Goal: Task Accomplishment & Management: Use online tool/utility

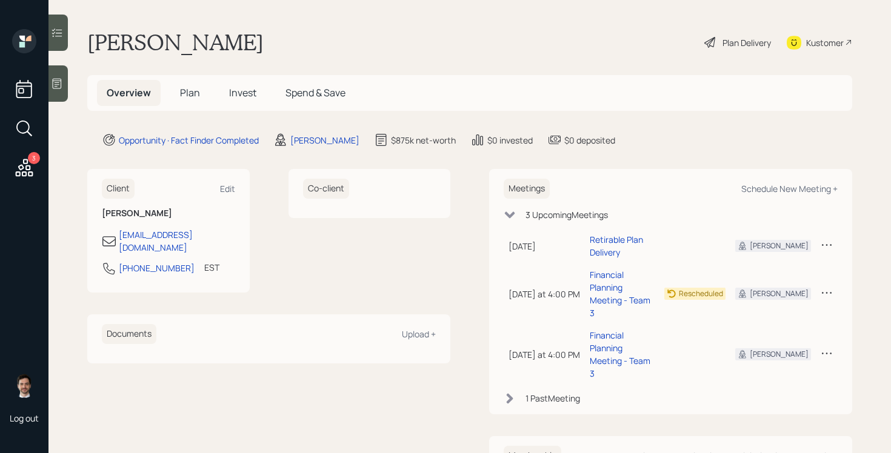
click at [192, 96] on span "Plan" at bounding box center [190, 92] width 20 height 13
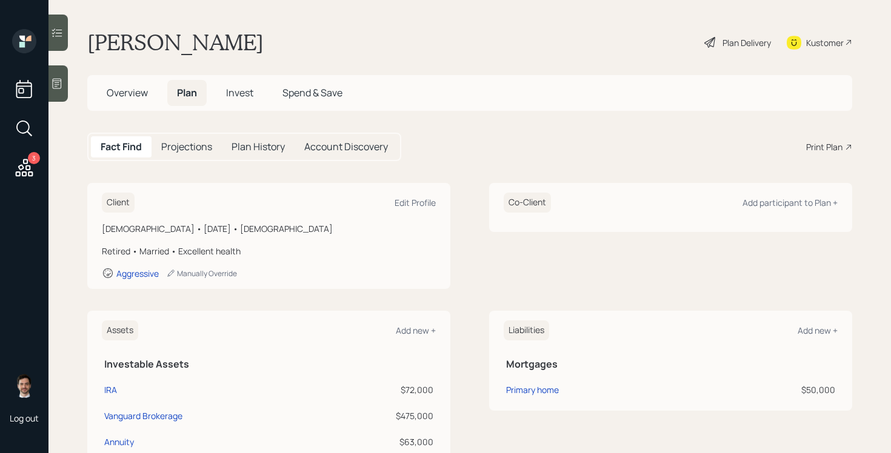
click at [837, 141] on div "Print Plan" at bounding box center [824, 147] width 36 height 13
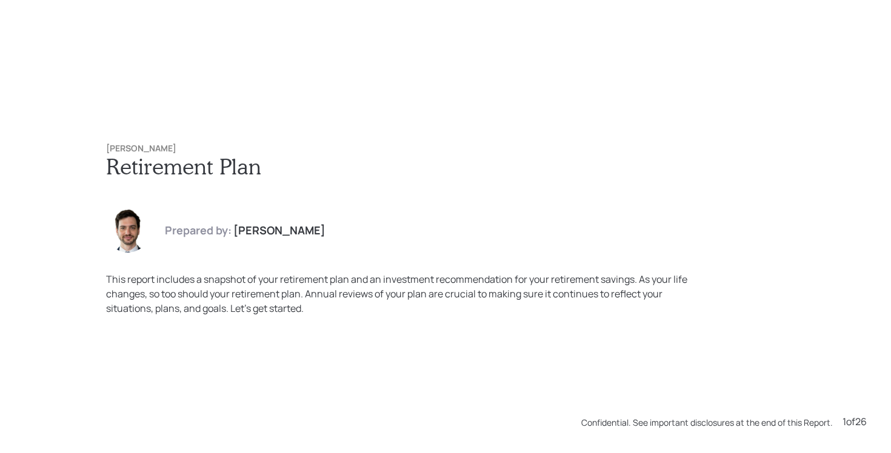
click at [469, 201] on div "[PERSON_NAME] Retirement Plan Prepared by: [PERSON_NAME] This report includes a…" at bounding box center [445, 229] width 727 height 221
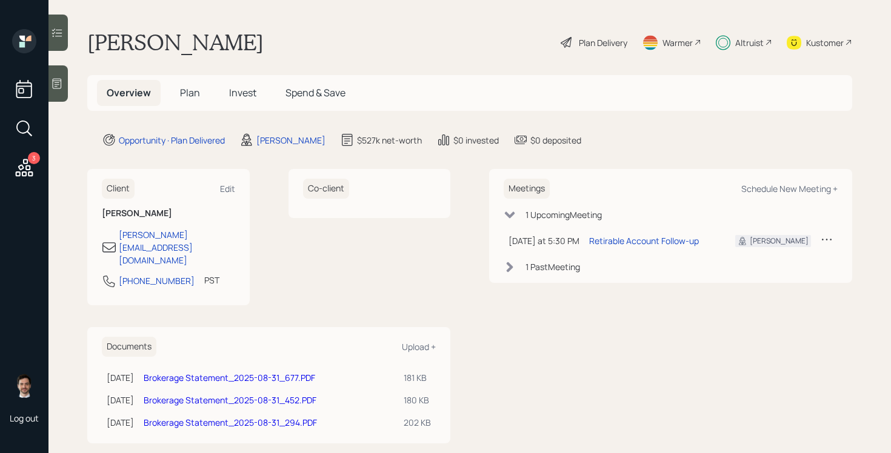
click at [244, 95] on span "Invest" at bounding box center [242, 92] width 27 height 13
